Goal: Task Accomplishment & Management: Complete application form

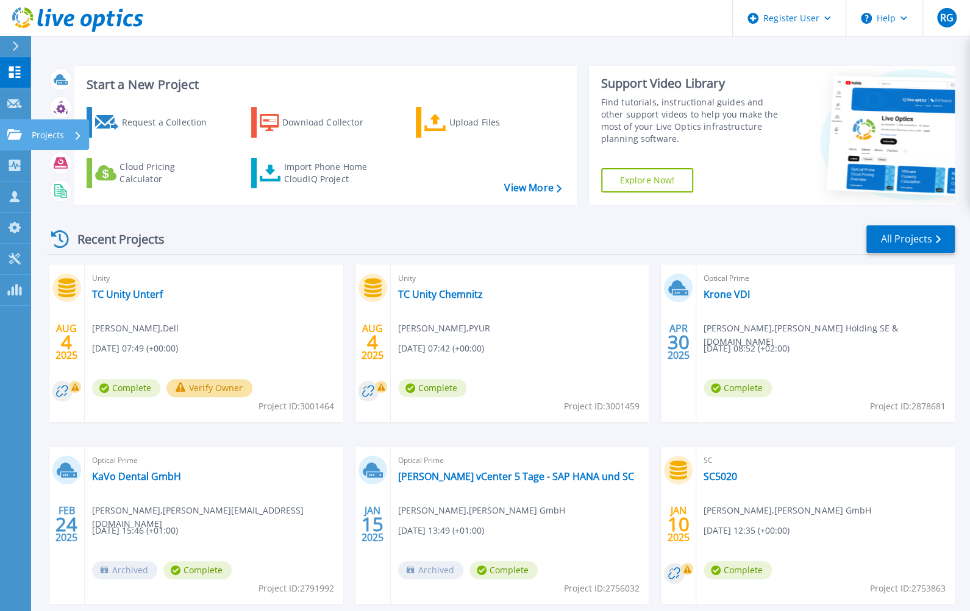
click at [12, 138] on icon at bounding box center [14, 134] width 15 height 10
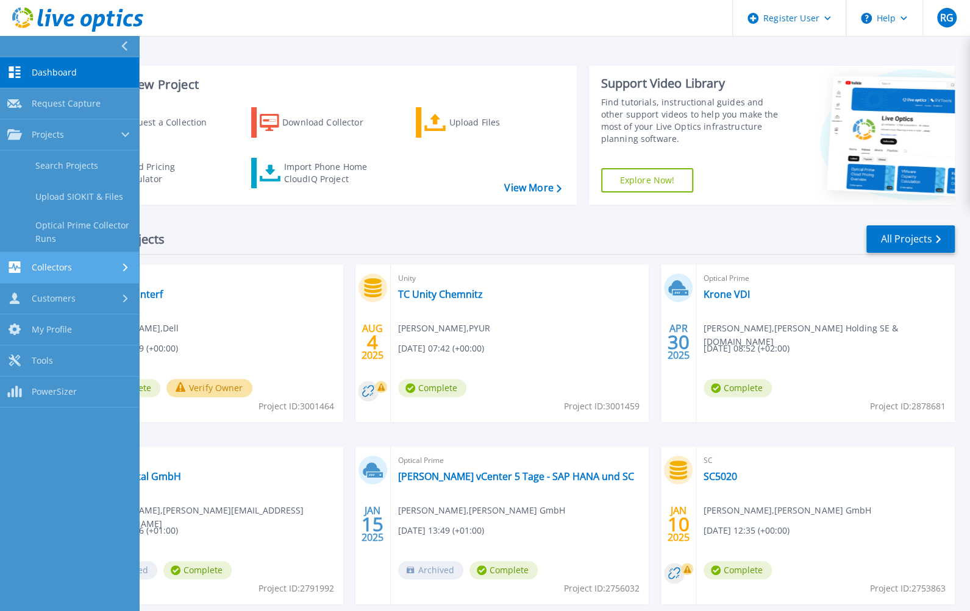
click at [80, 266] on div "Collectors" at bounding box center [69, 267] width 124 height 12
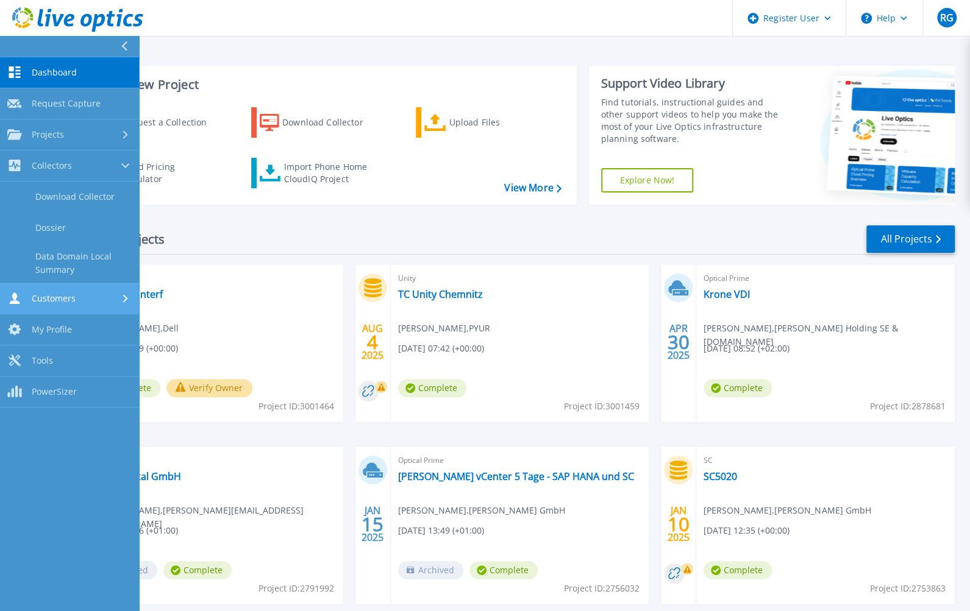
click at [78, 289] on link "Customers Customers" at bounding box center [69, 298] width 139 height 31
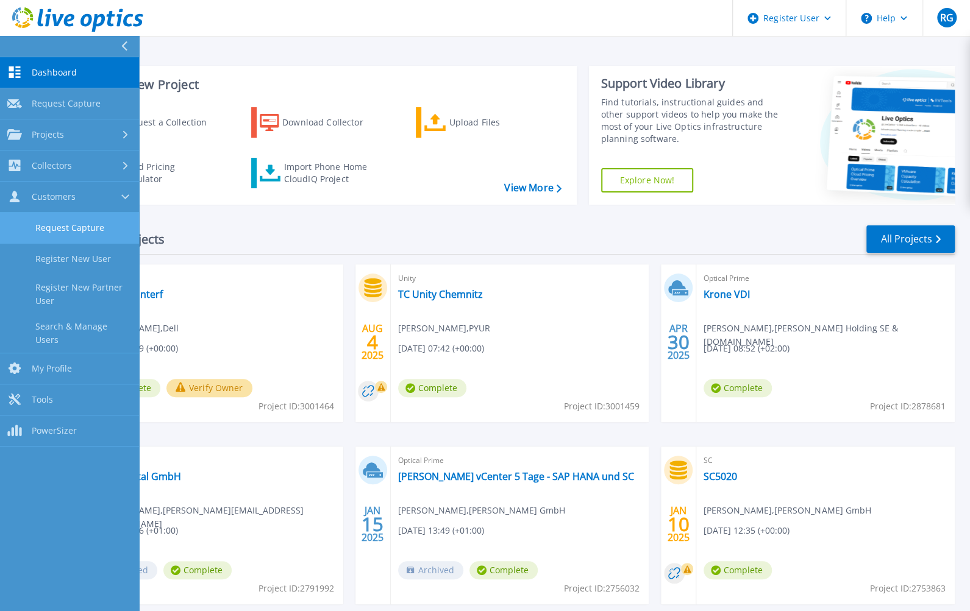
click at [83, 230] on link "Request Capture" at bounding box center [69, 228] width 139 height 31
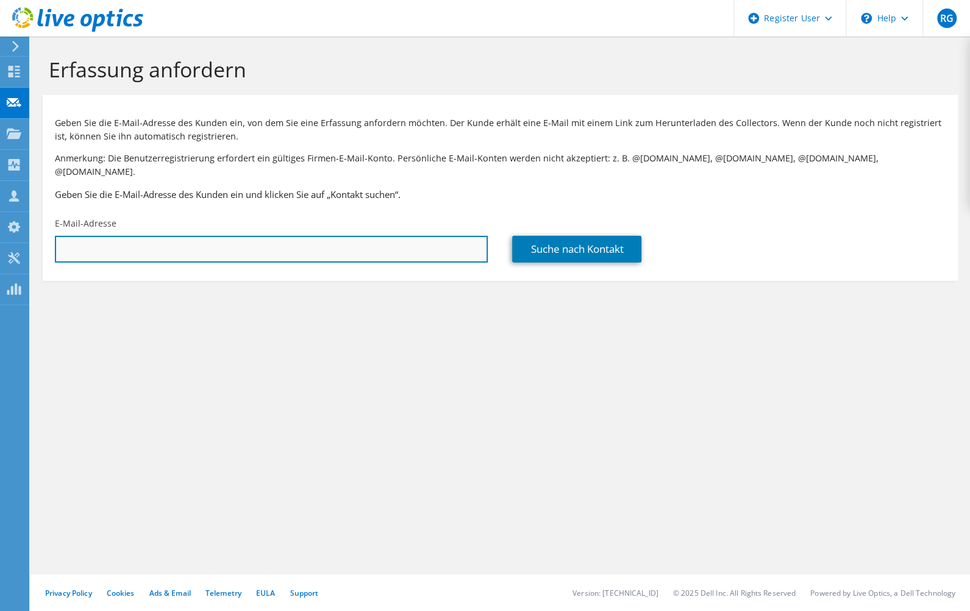
click at [308, 236] on input "text" at bounding box center [271, 249] width 433 height 27
paste input "kai.finke@argetp21.de"
type input "kai.finke@argetp21.de"
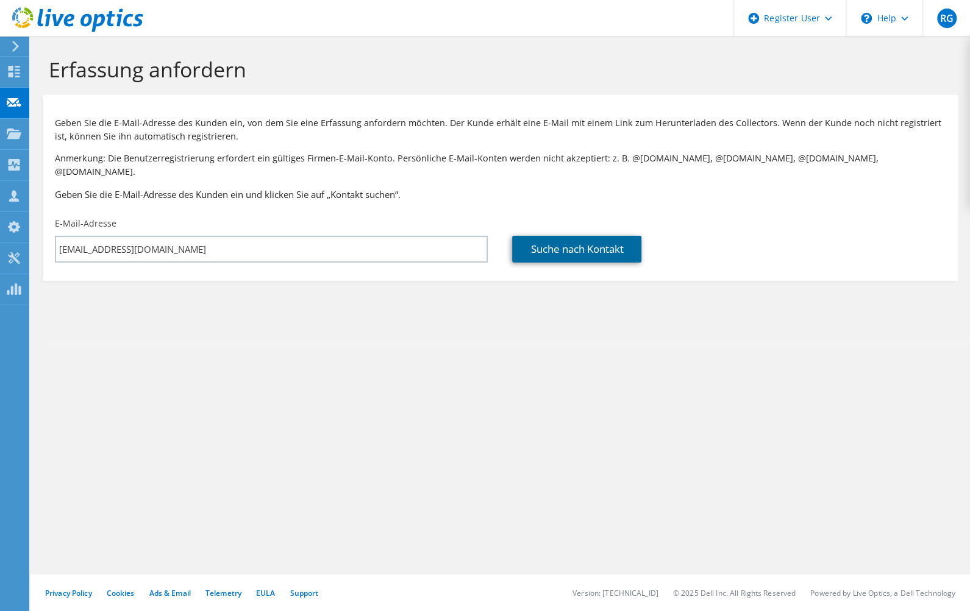
click at [529, 238] on link "Suche nach Kontakt" at bounding box center [576, 249] width 129 height 27
type input "FSD Fahrzeugsystemdaten GmbH"
type input "Kai"
type input "Finke"
type input "Deutschland"
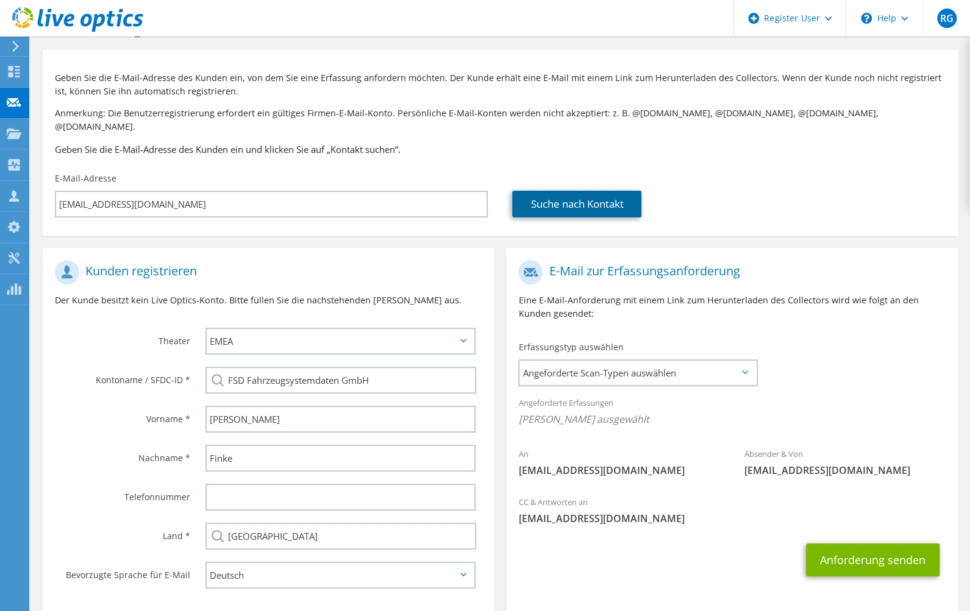
scroll to position [98, 0]
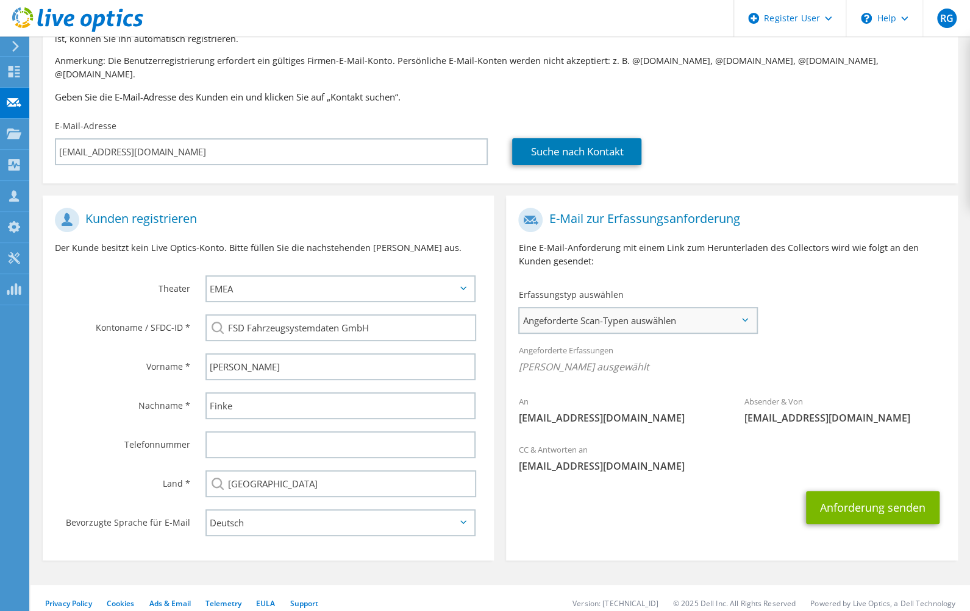
click at [664, 310] on span "Angeforderte Scan-Typen auswählen" at bounding box center [637, 320] width 236 height 24
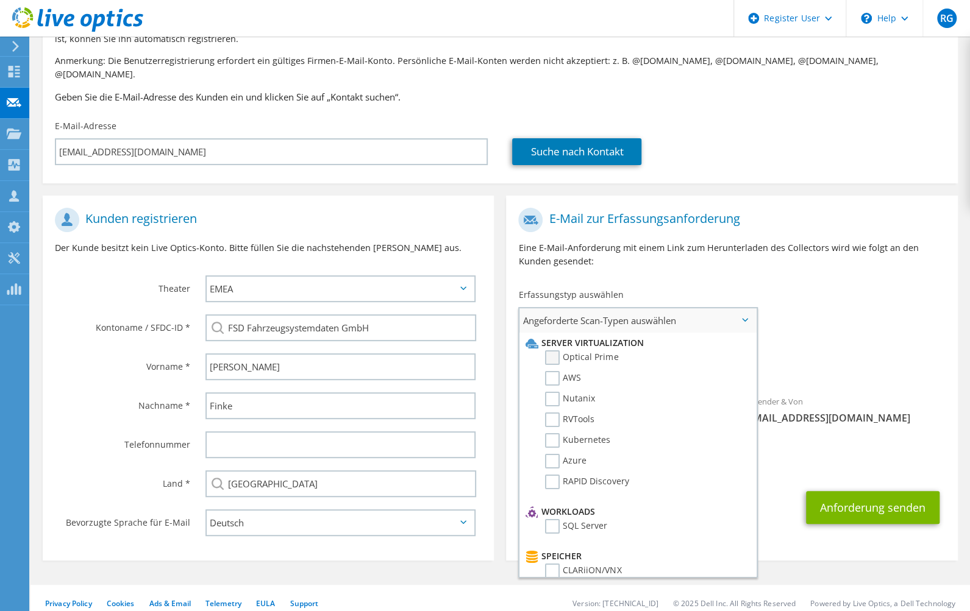
click at [557, 350] on label "Optical Prime" at bounding box center [581, 357] width 73 height 15
click at [0, 0] on input "Optical Prime" at bounding box center [0, 0] width 0 height 0
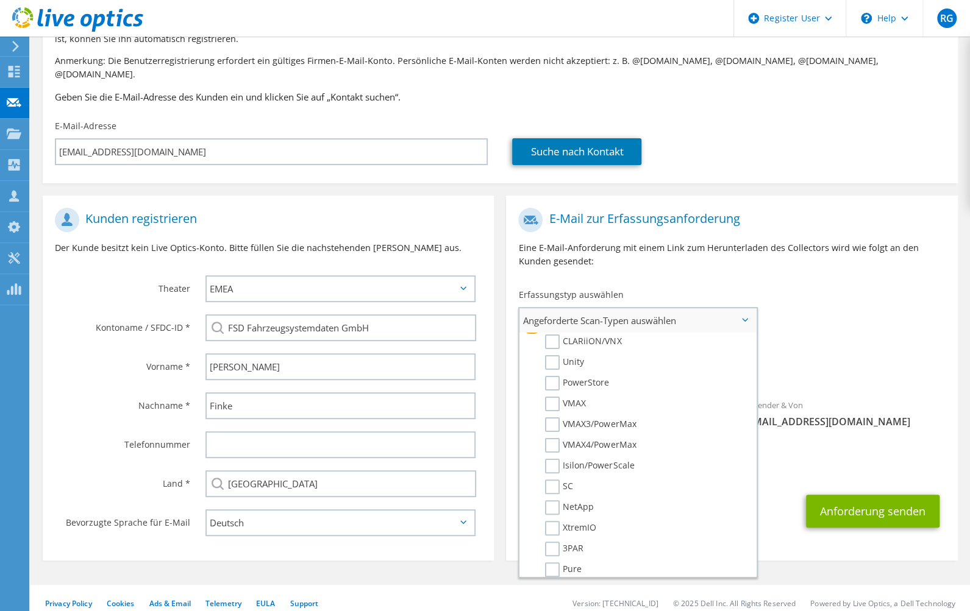
scroll to position [244, 0]
click at [548, 486] on label "NetApp" at bounding box center [569, 493] width 49 height 15
click at [0, 0] on input "NetApp" at bounding box center [0, 0] width 0 height 0
click at [857, 299] on div "An kai.finke@argetp21.de Absender & Von liveoptics@liveoptics.com" at bounding box center [731, 321] width 451 height 239
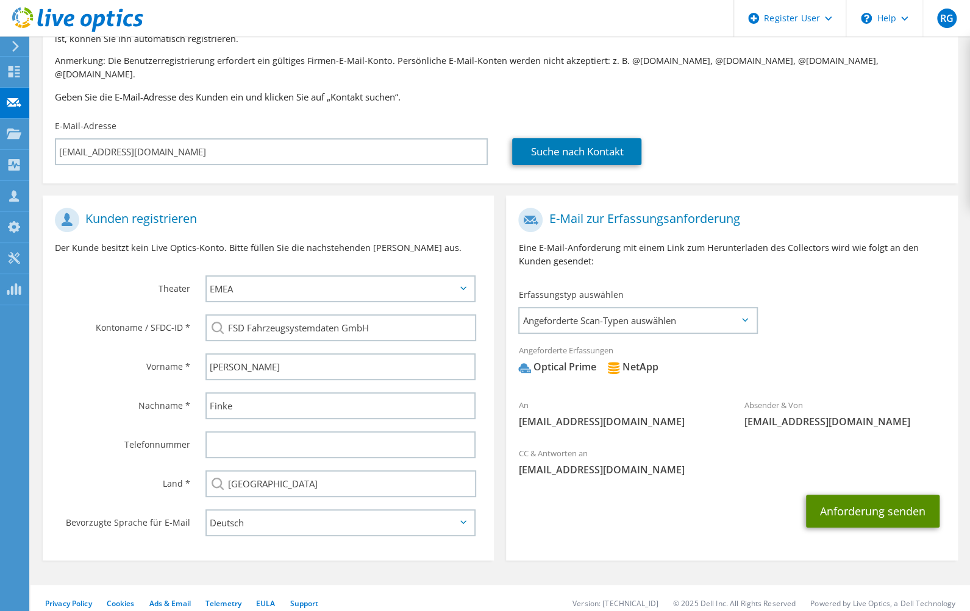
click at [861, 500] on button "Anforderung senden" at bounding box center [872, 511] width 133 height 33
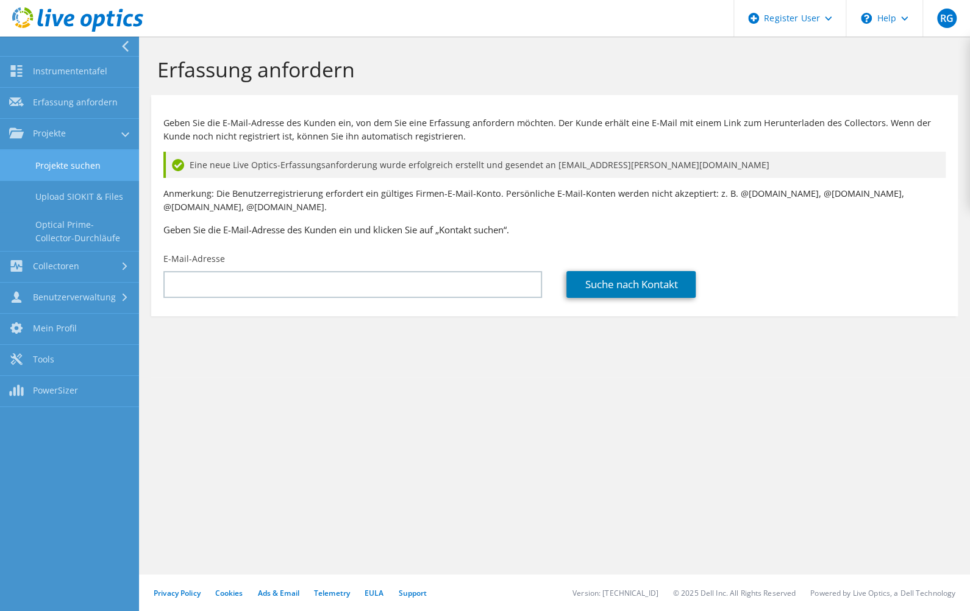
click at [53, 166] on link "Projekte suchen" at bounding box center [69, 165] width 139 height 31
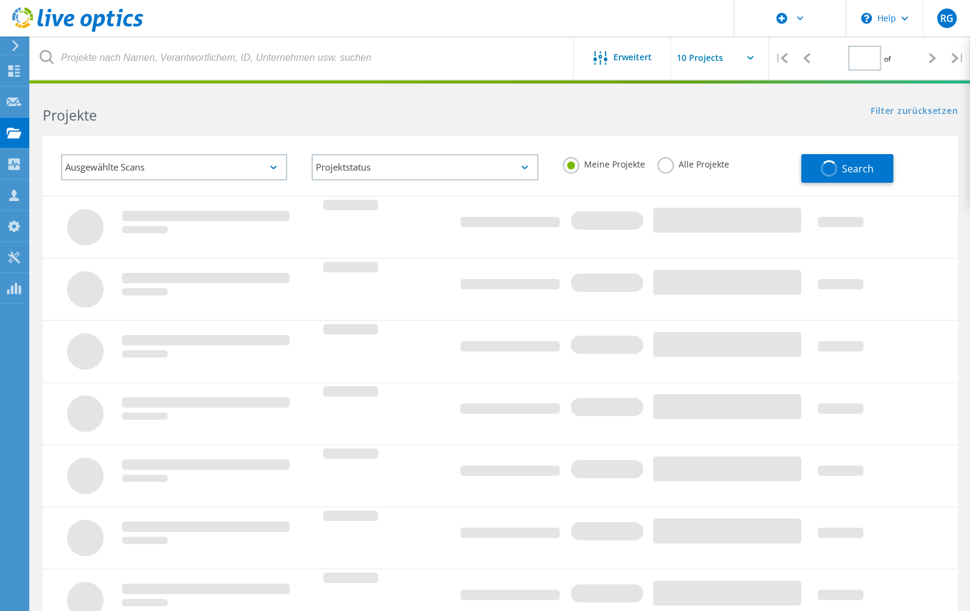
type input "1"
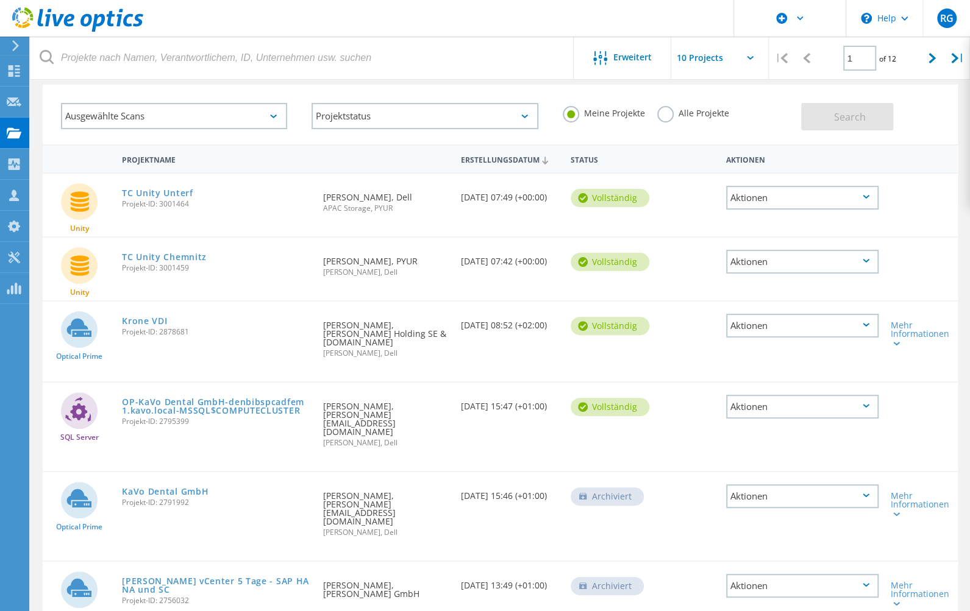
scroll to position [34, 0]
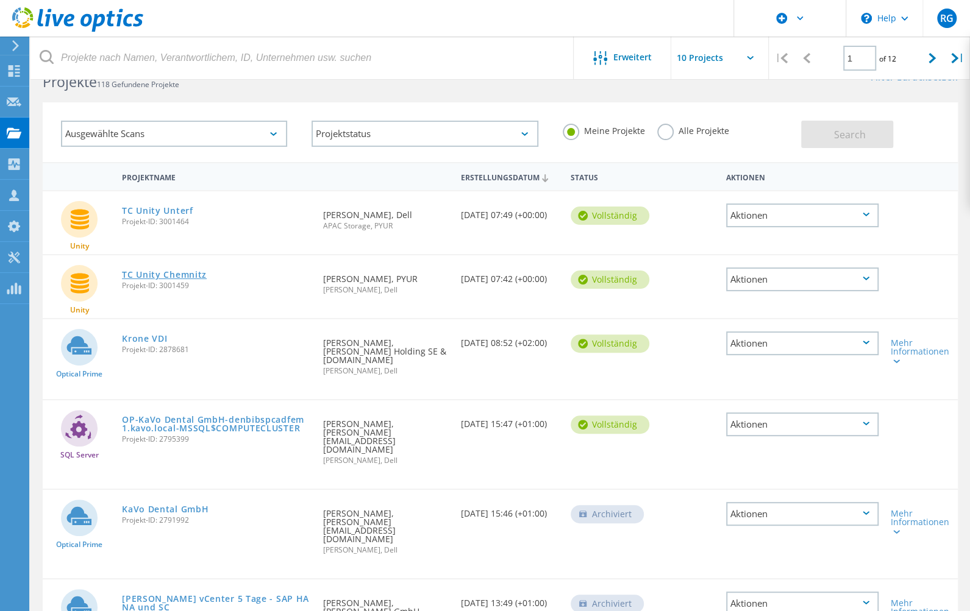
click at [169, 277] on link "TC Unity Chemnitz" at bounding box center [164, 275] width 85 height 9
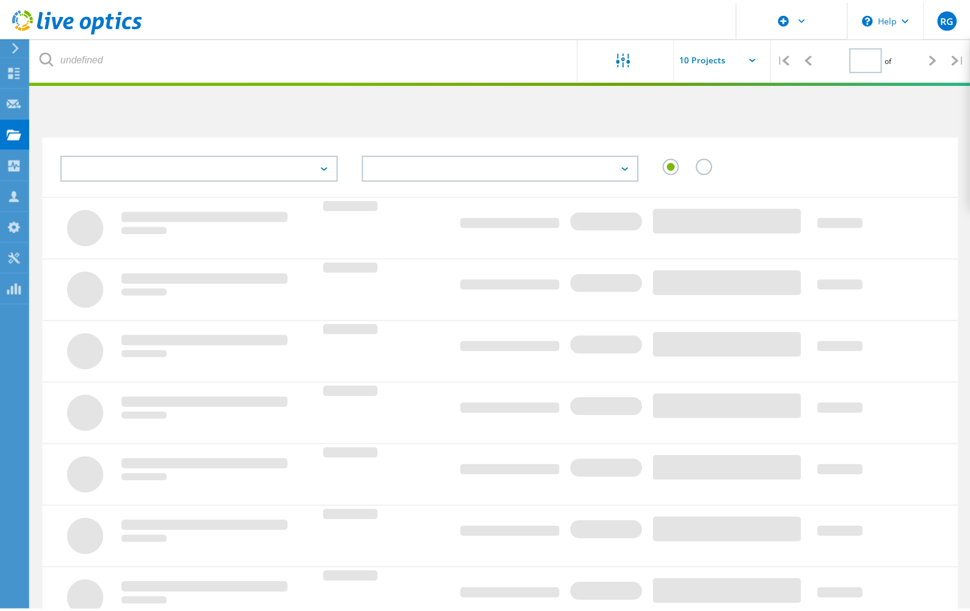
scroll to position [34, 0]
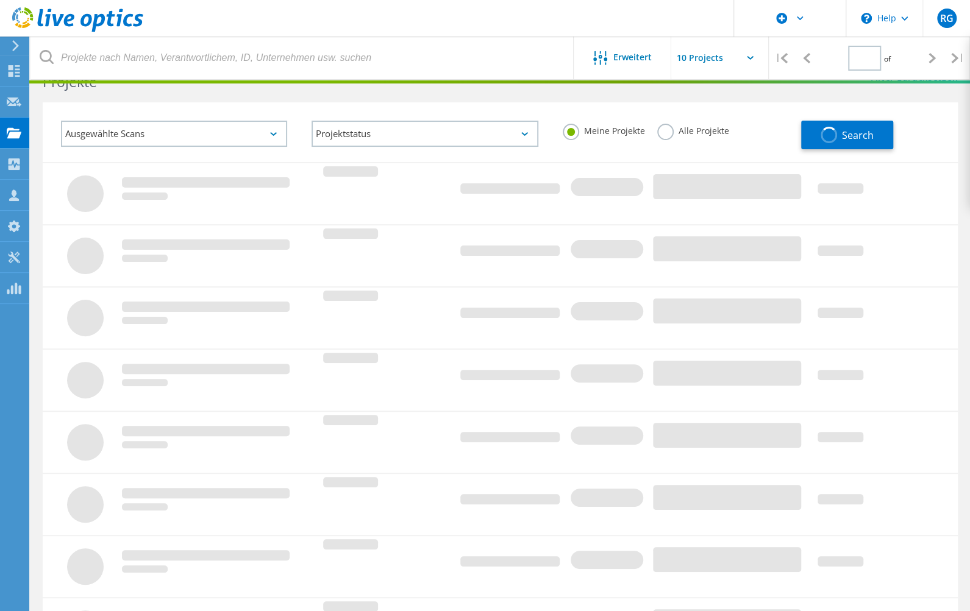
type input "1"
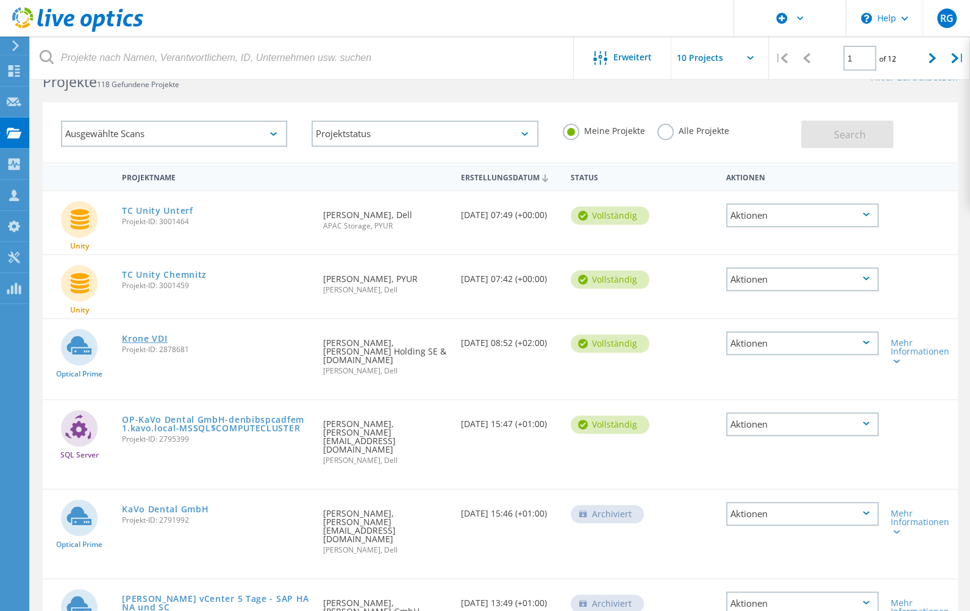
click at [152, 341] on link "Krone VDI" at bounding box center [144, 339] width 45 height 9
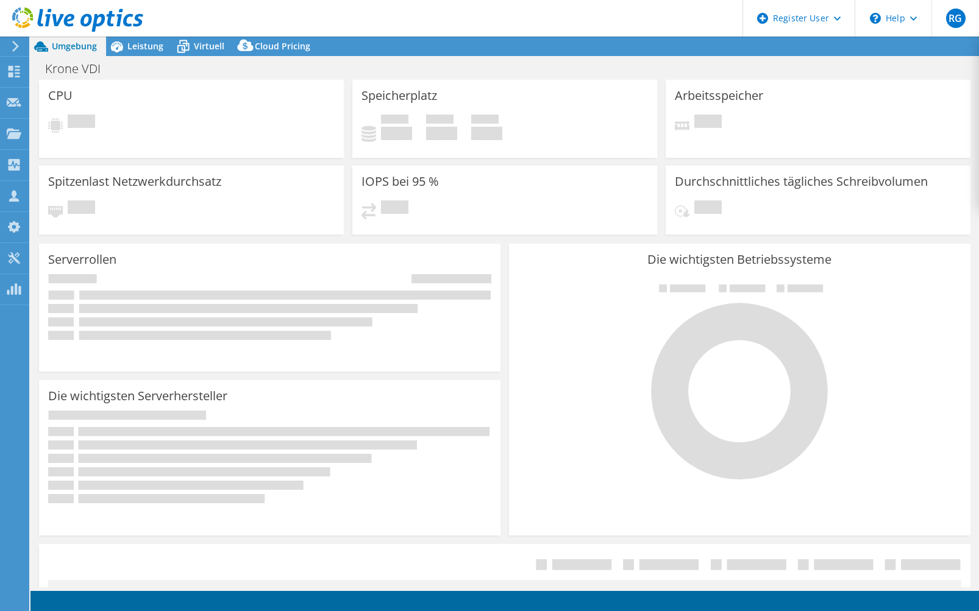
select select "USD"
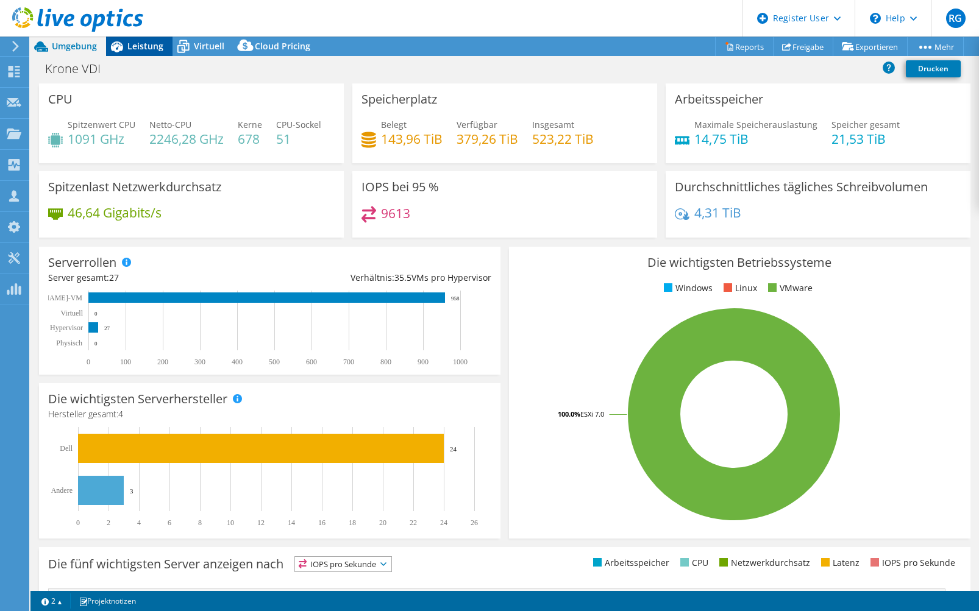
click at [134, 45] on span "Leistung" at bounding box center [145, 46] width 36 height 12
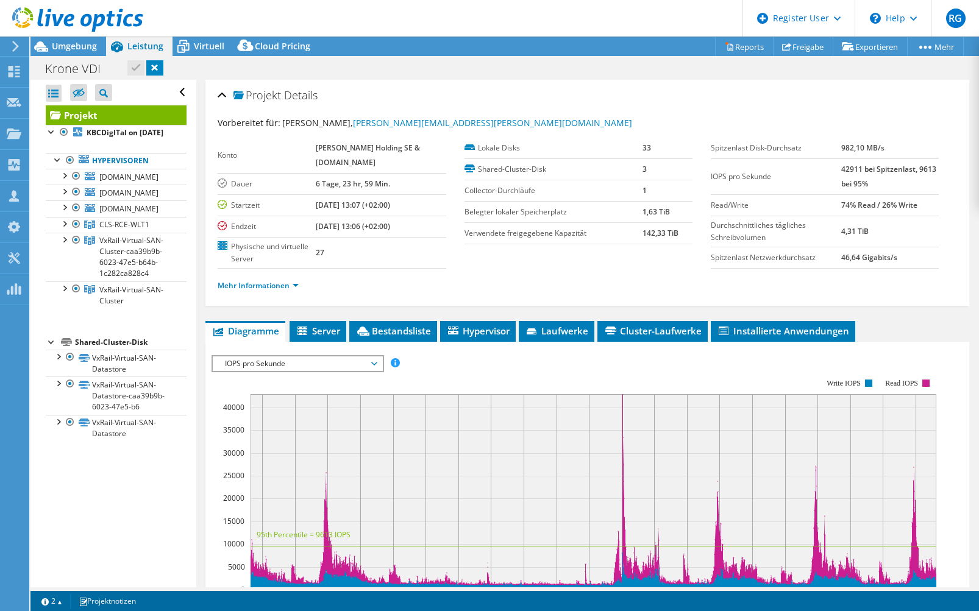
drag, startPoint x: 41, startPoint y: 67, endPoint x: 498, endPoint y: 70, distance: 456.5
click at [498, 70] on div "Krone VDI Drucken" at bounding box center [504, 68] width 948 height 23
click at [16, 137] on use at bounding box center [14, 133] width 15 height 10
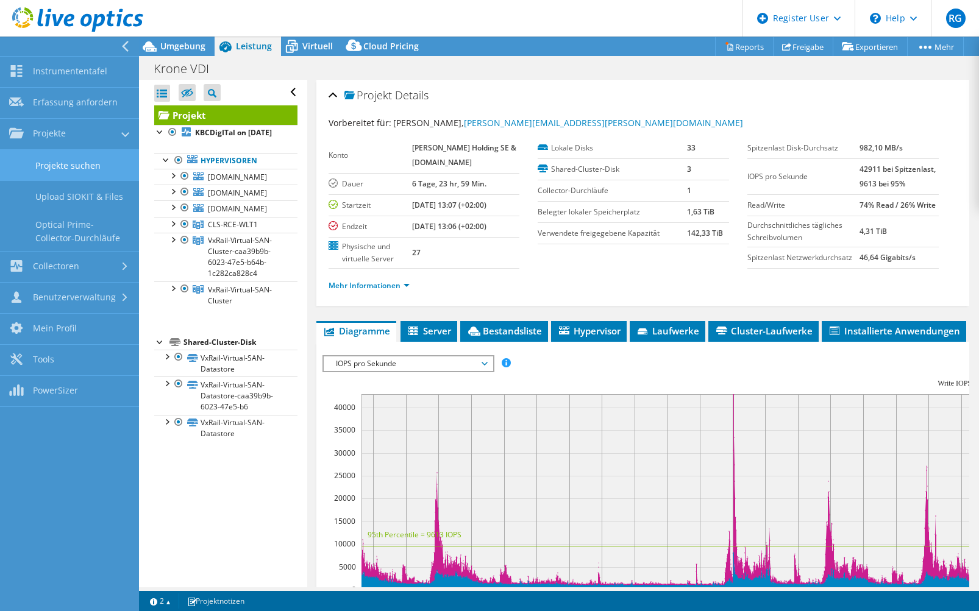
click at [60, 171] on link "Projekte suchen" at bounding box center [69, 165] width 139 height 31
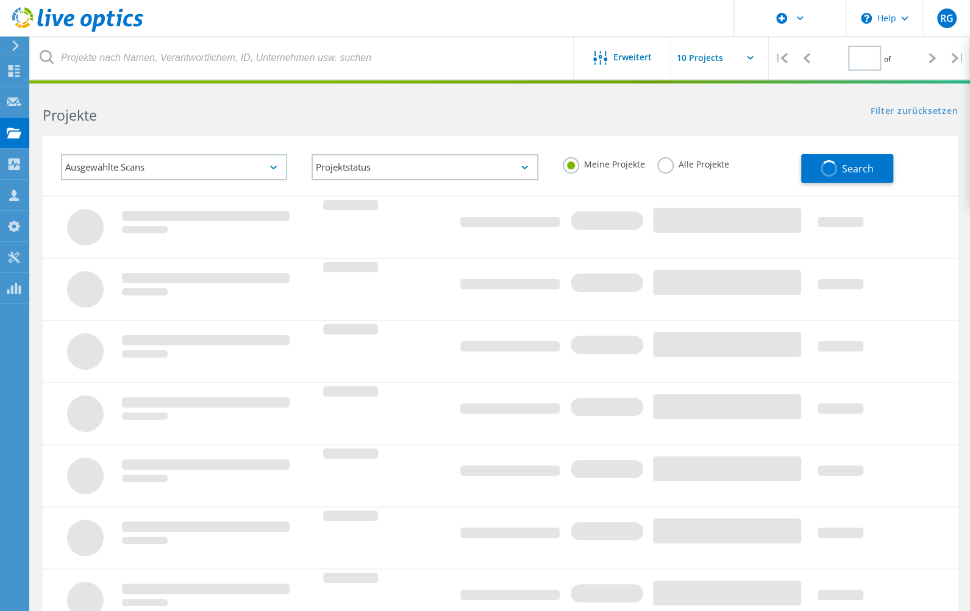
type input "1"
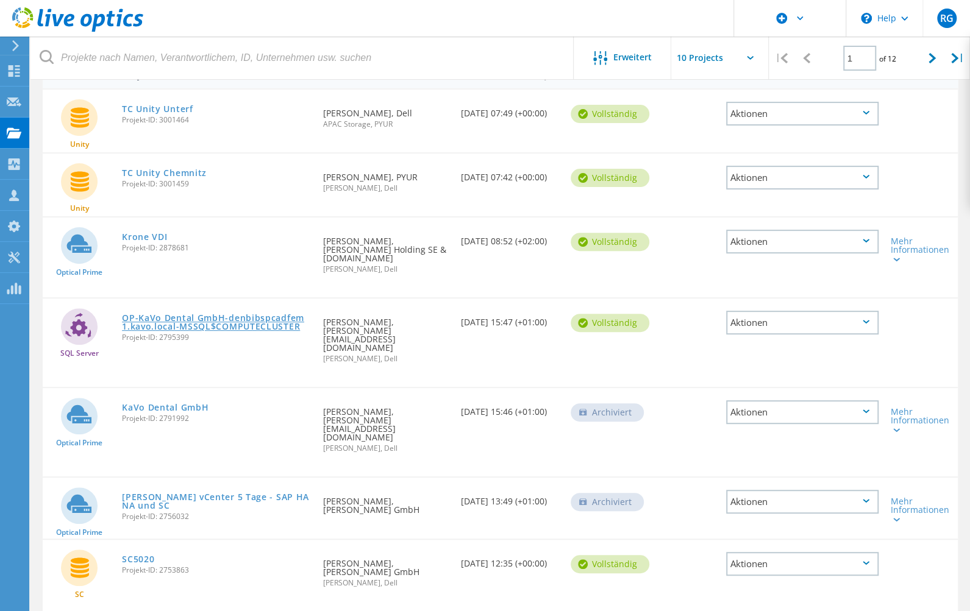
scroll to position [34, 0]
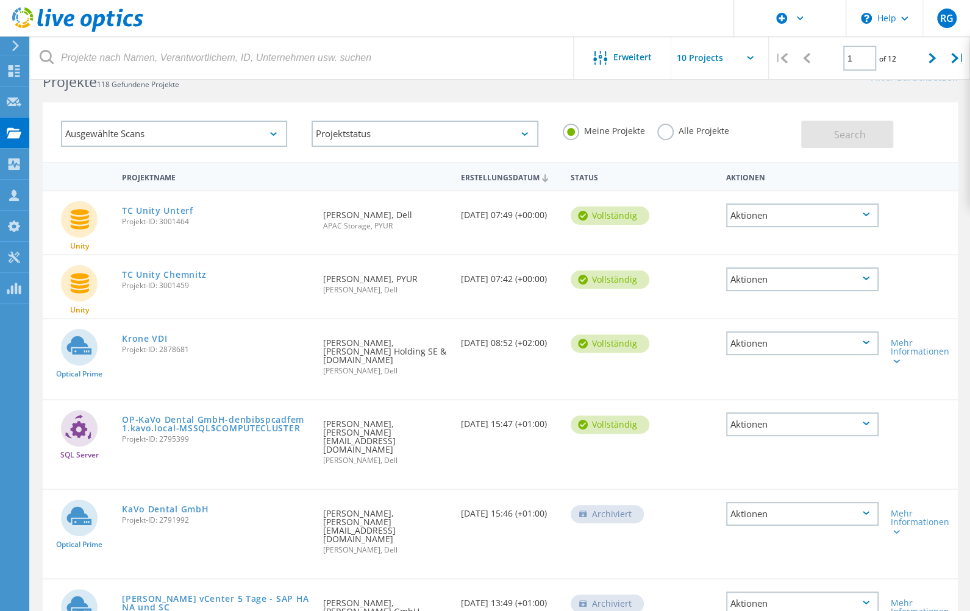
click at [853, 347] on div "Aktionen" at bounding box center [802, 344] width 152 height 24
click at [811, 318] on div "Projekt anzeigen" at bounding box center [802, 315] width 150 height 19
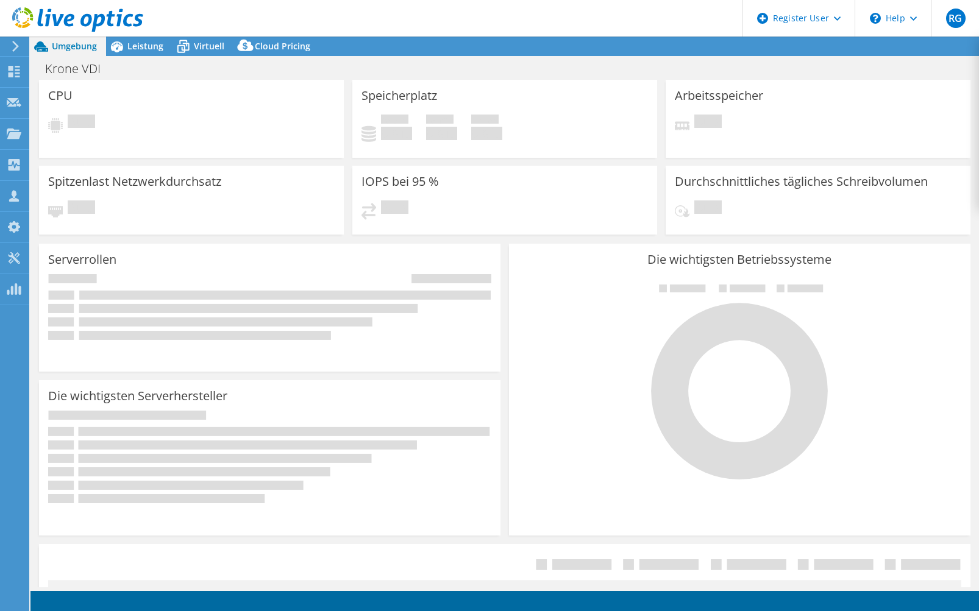
select select "USD"
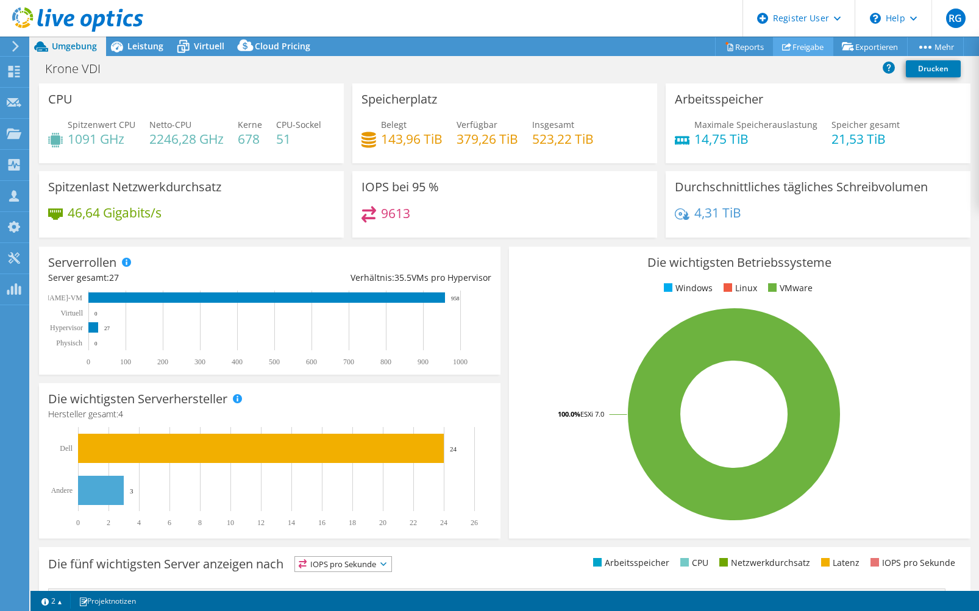
click at [798, 49] on link "Freigabe" at bounding box center [803, 46] width 60 height 19
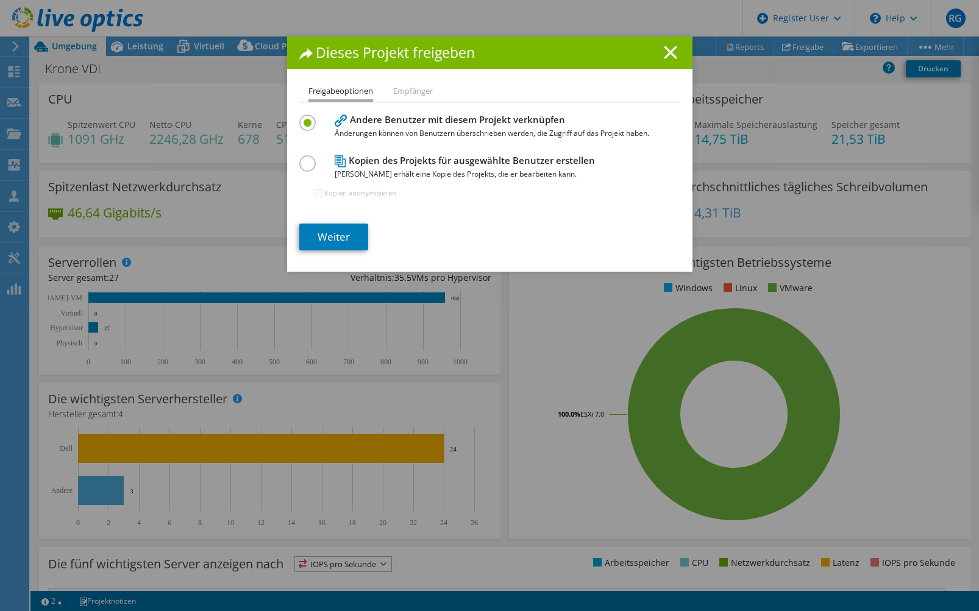
click at [666, 53] on line at bounding box center [670, 52] width 12 height 12
